Goal: Information Seeking & Learning: Find specific fact

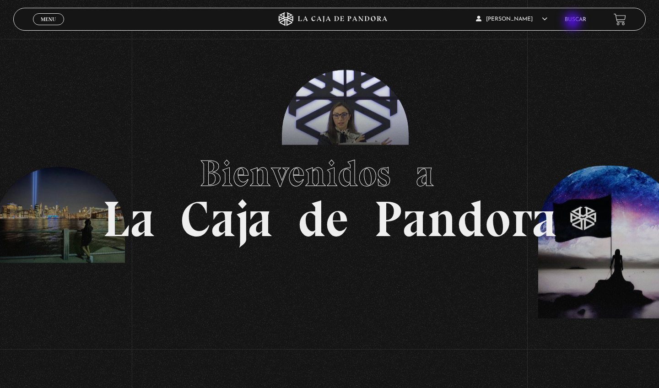
click at [574, 22] on link "Buscar" at bounding box center [576, 19] width 22 height 5
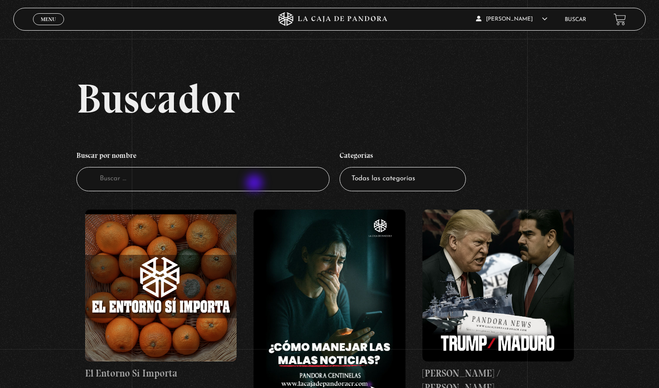
scroll to position [65, 0]
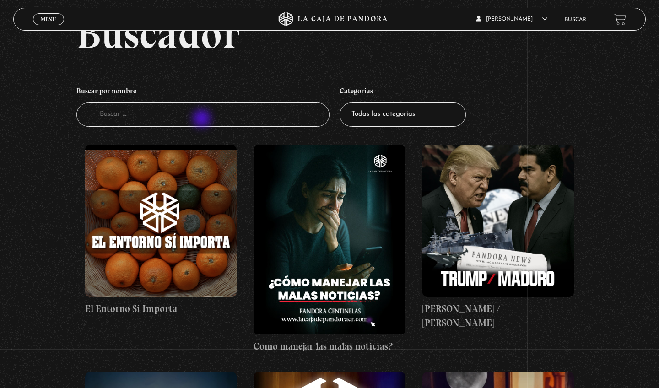
click at [203, 120] on input "Buscador" at bounding box center [202, 115] width 253 height 24
type input "proverbios"
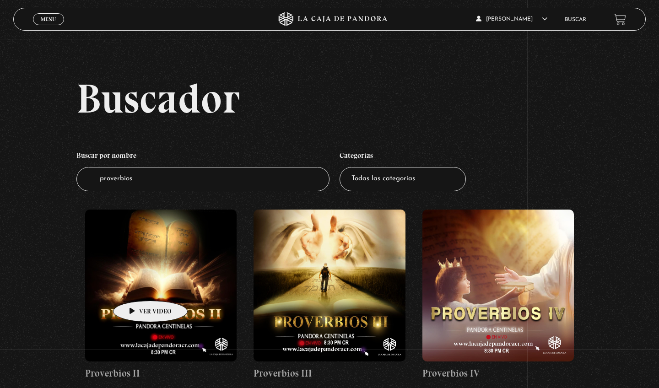
click at [136, 287] on figure at bounding box center [161, 286] width 152 height 152
